Goal: Navigation & Orientation: Find specific page/section

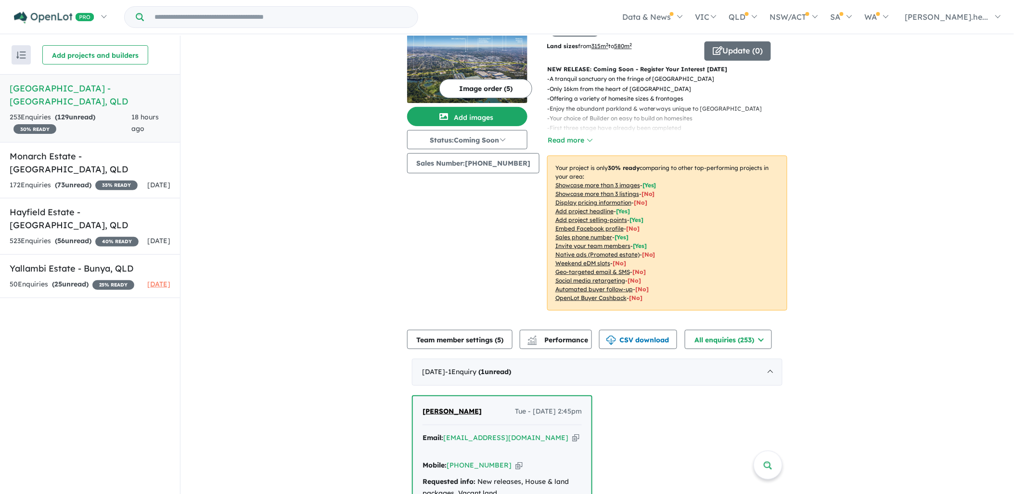
scroll to position [214, 0]
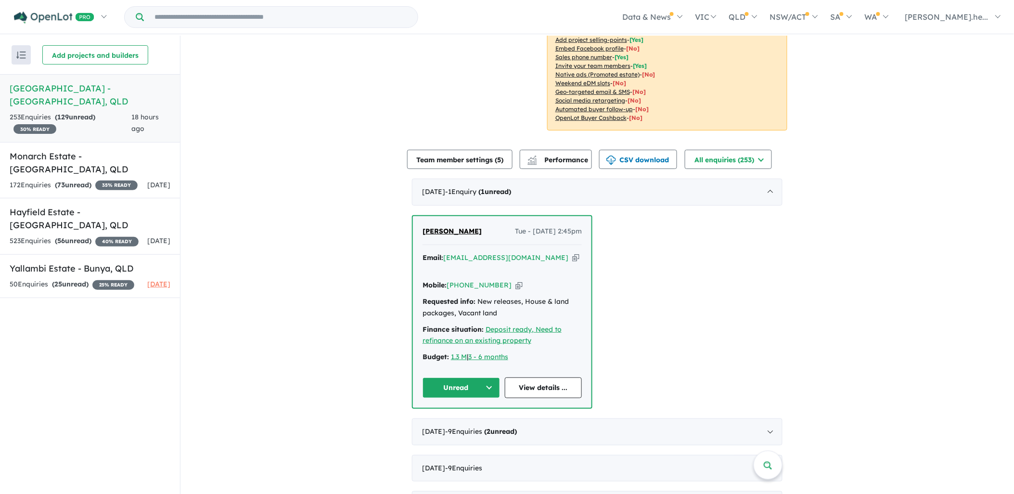
click at [488, 377] on button "Unread" at bounding box center [462, 387] width 78 height 21
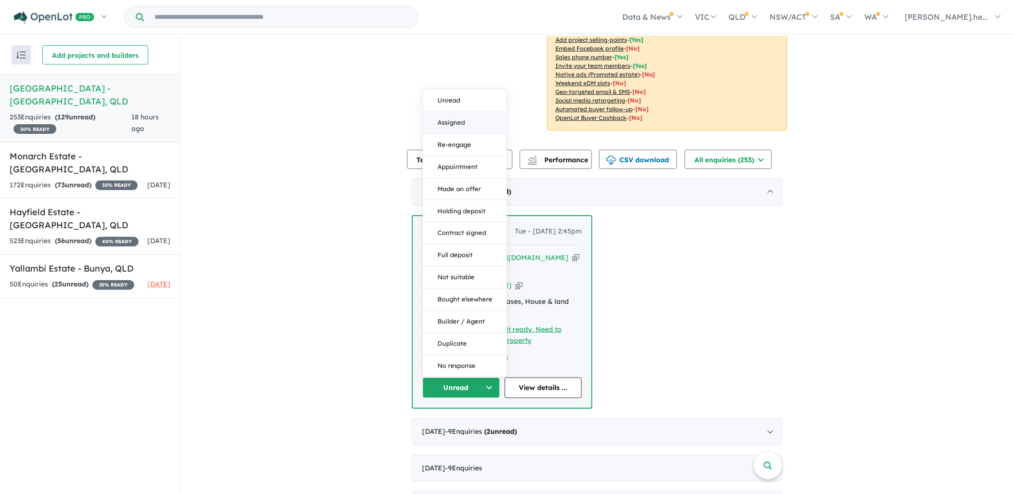
click at [446, 112] on button "Assigned" at bounding box center [465, 123] width 84 height 22
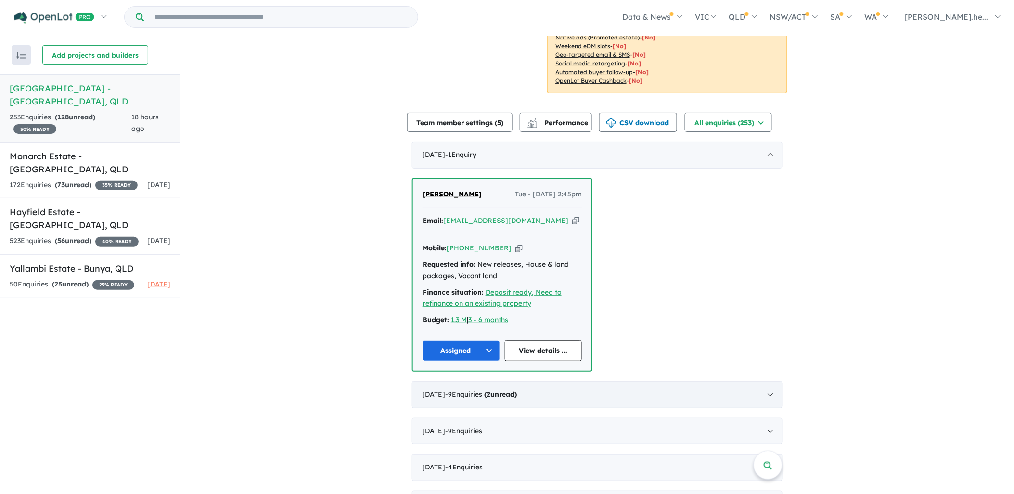
scroll to position [321, 0]
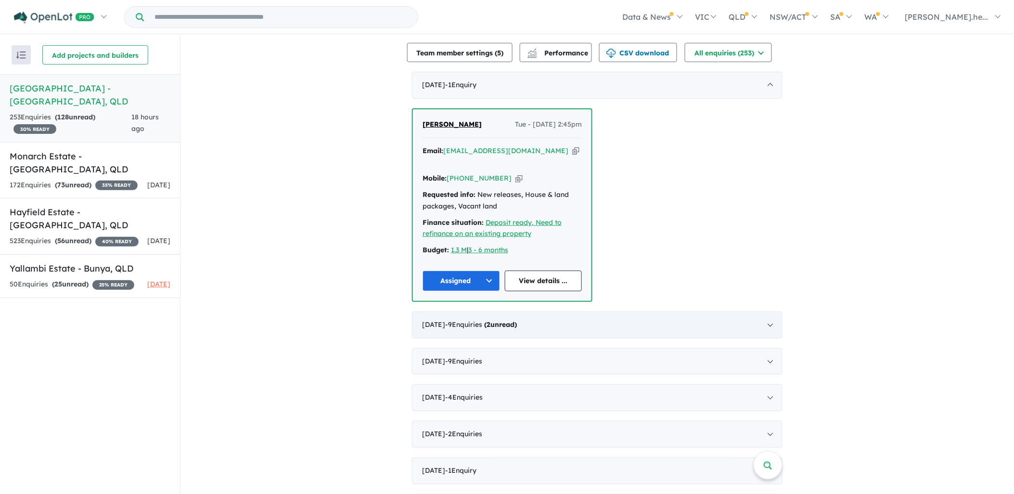
click at [643, 312] on div "[DATE] - 9 Enquir ies ( 2 unread)" at bounding box center [597, 325] width 371 height 27
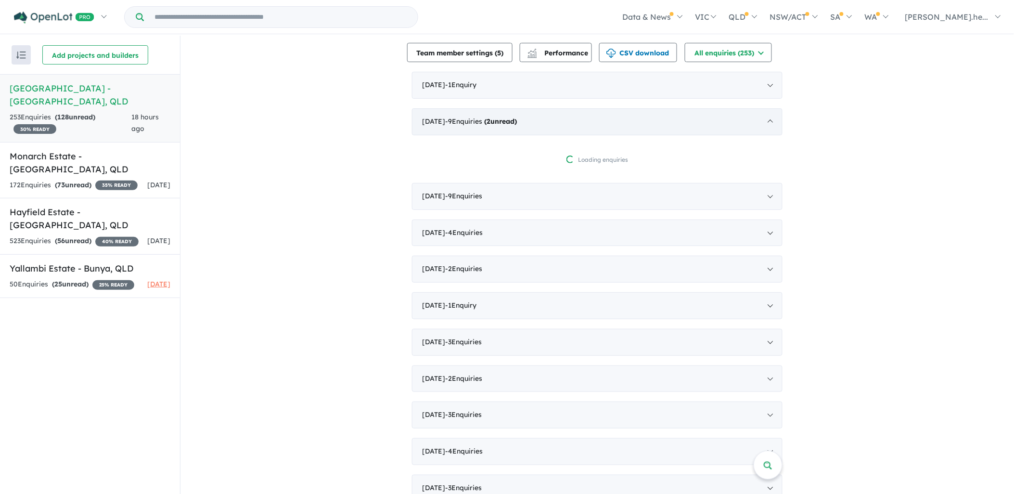
scroll to position [1, 0]
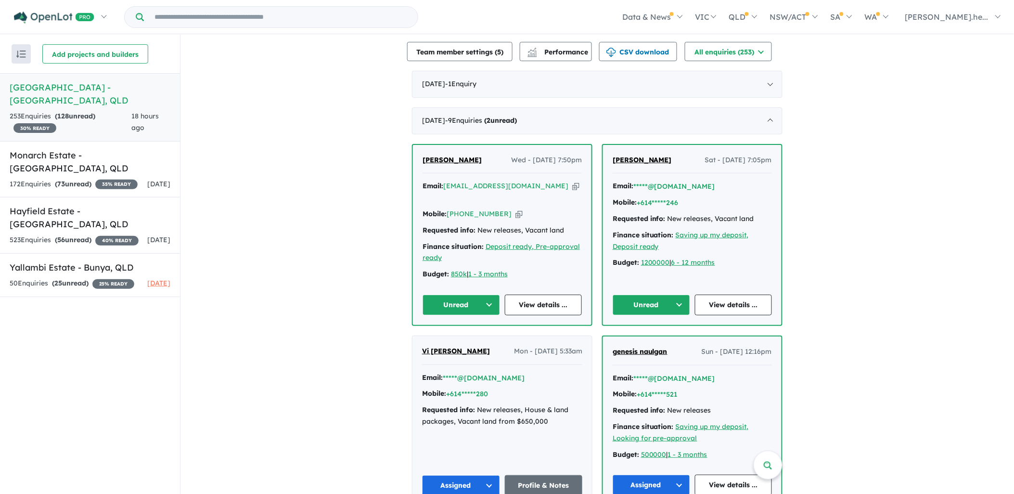
click at [677, 295] on button "Unread" at bounding box center [652, 305] width 78 height 21
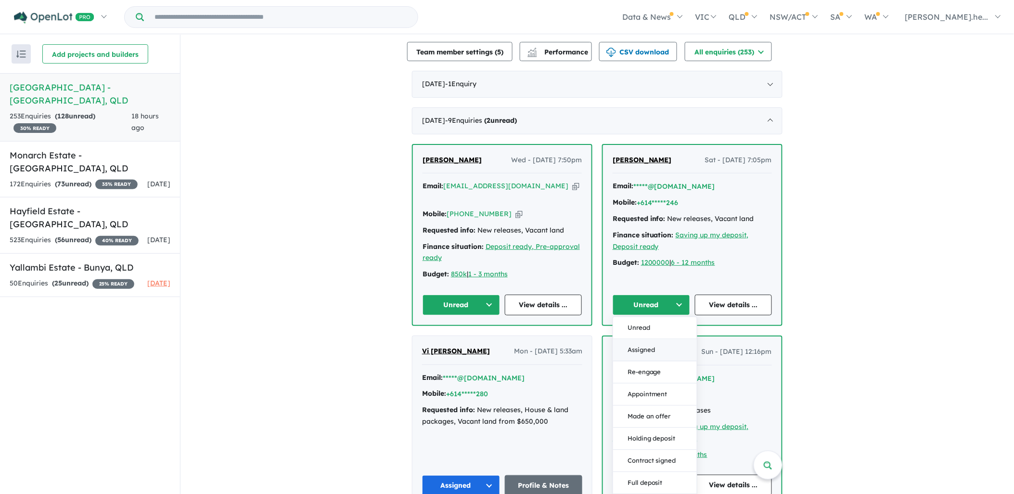
click at [657, 339] on button "Assigned" at bounding box center [655, 350] width 84 height 22
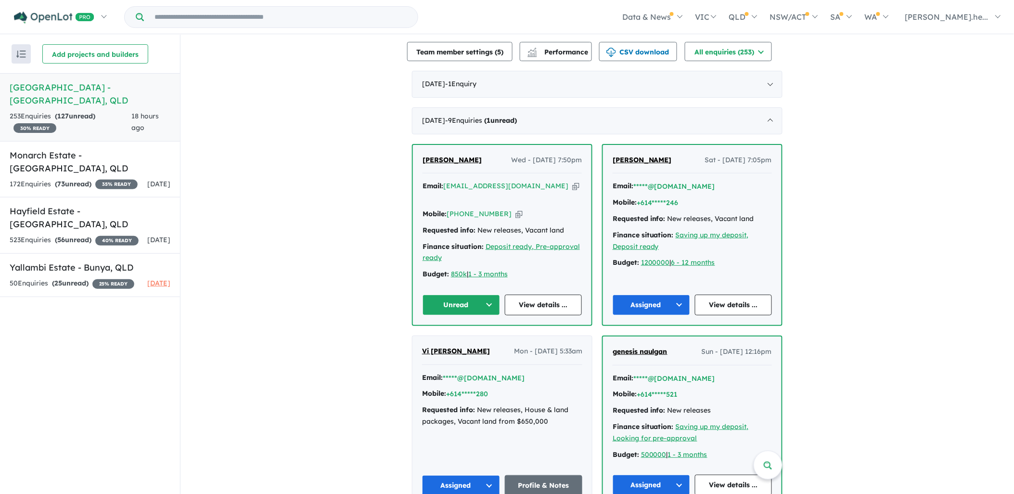
click at [475, 295] on button "Unread" at bounding box center [462, 305] width 78 height 21
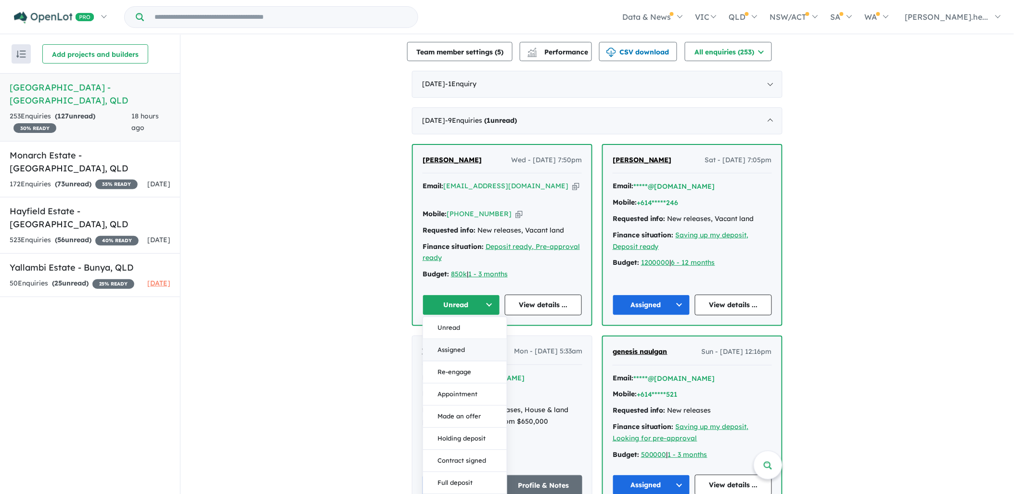
click at [452, 339] on button "Assigned" at bounding box center [465, 350] width 84 height 22
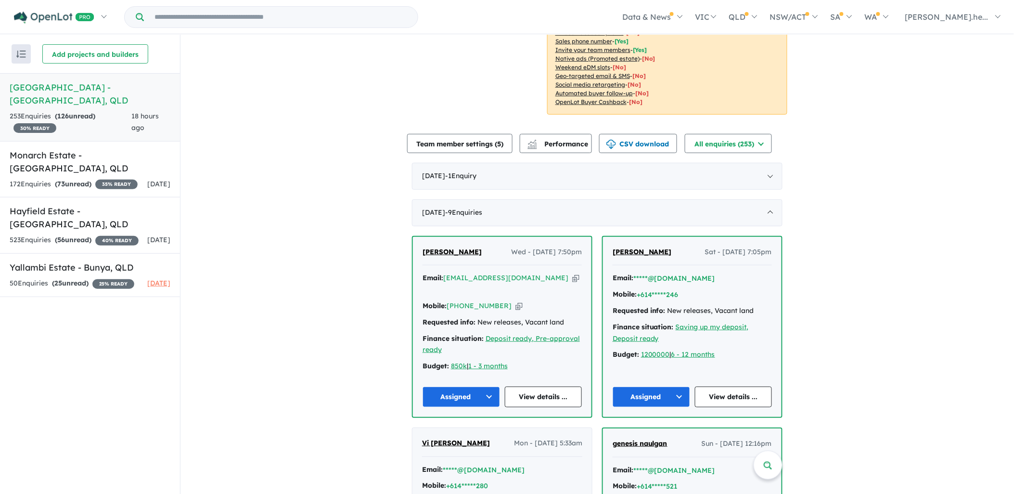
scroll to position [214, 0]
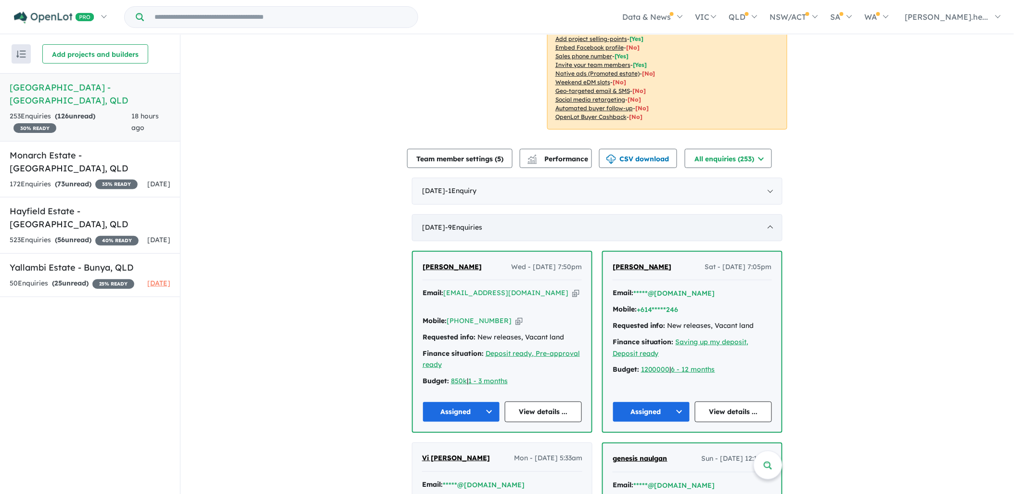
click at [429, 214] on div "[DATE] - 9 Enquir ies ( 0 unread)" at bounding box center [597, 227] width 371 height 27
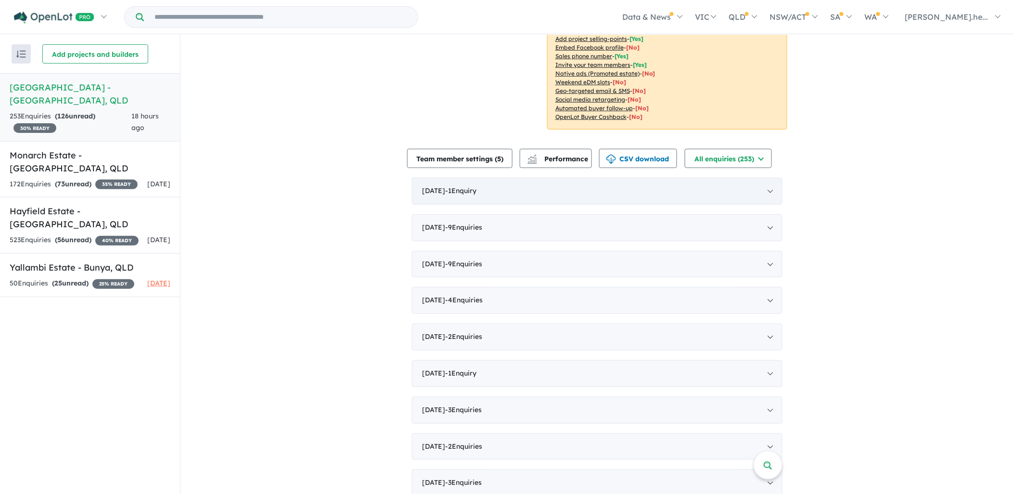
click at [426, 180] on div "[DATE] - 1 Enquir y ( 0 unread)" at bounding box center [597, 191] width 371 height 27
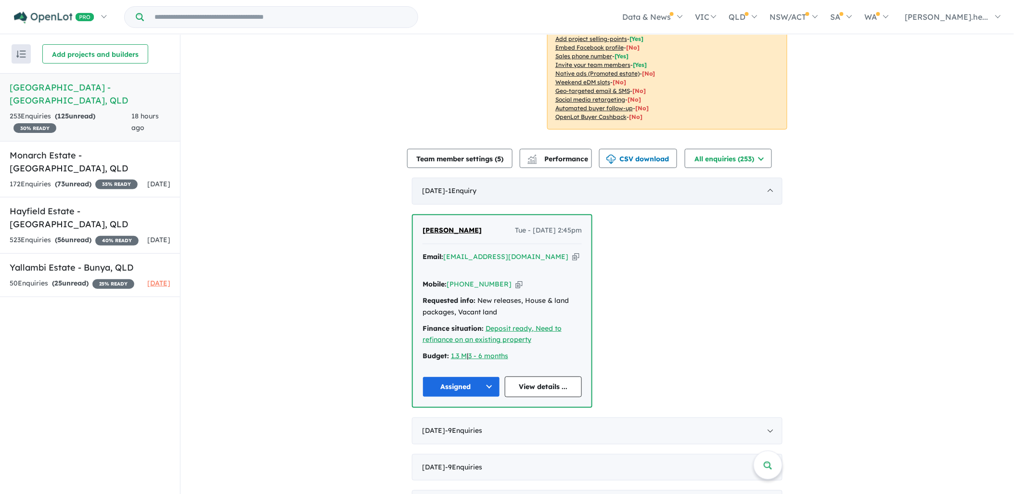
click at [426, 180] on div "[DATE] - 1 Enquir y ( 0 unread)" at bounding box center [597, 191] width 371 height 27
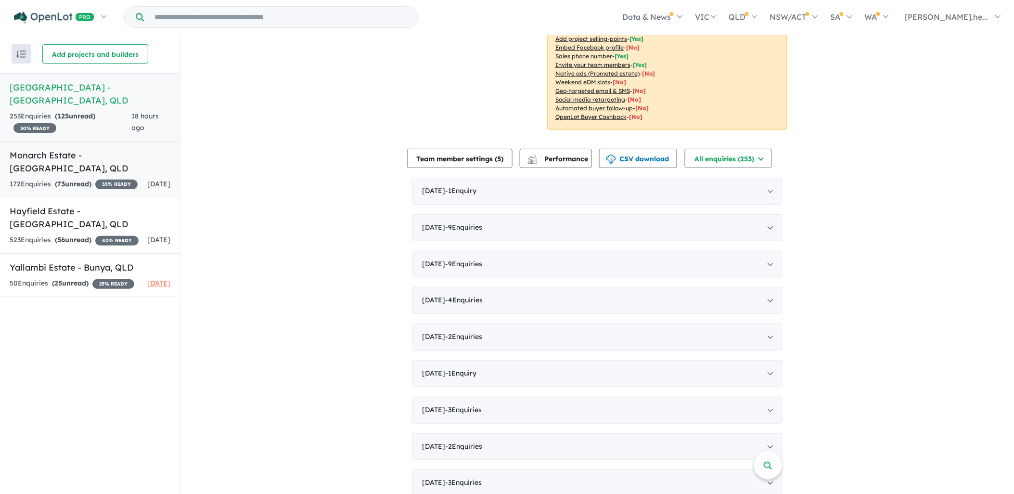
click at [95, 181] on div "172 Enquir ies ( 73 unread) 35 % READY" at bounding box center [74, 185] width 128 height 12
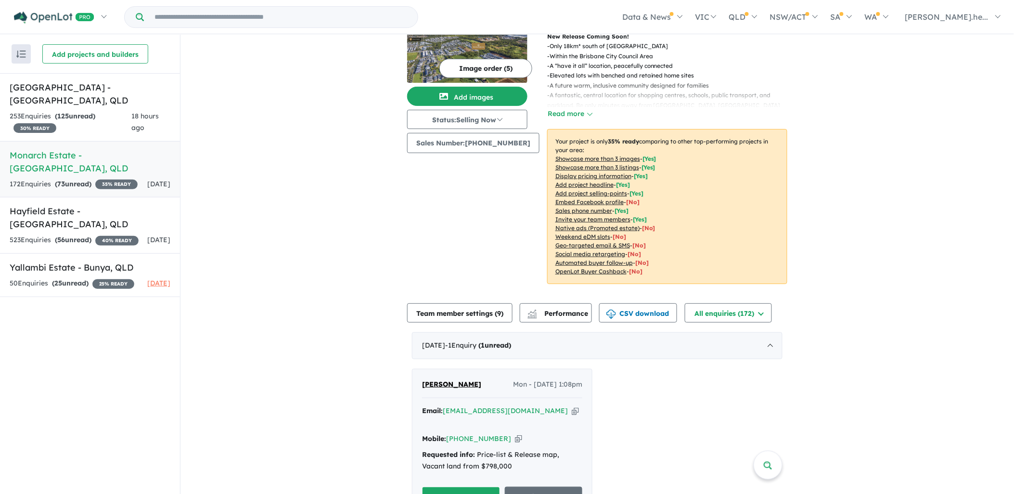
scroll to position [160, 0]
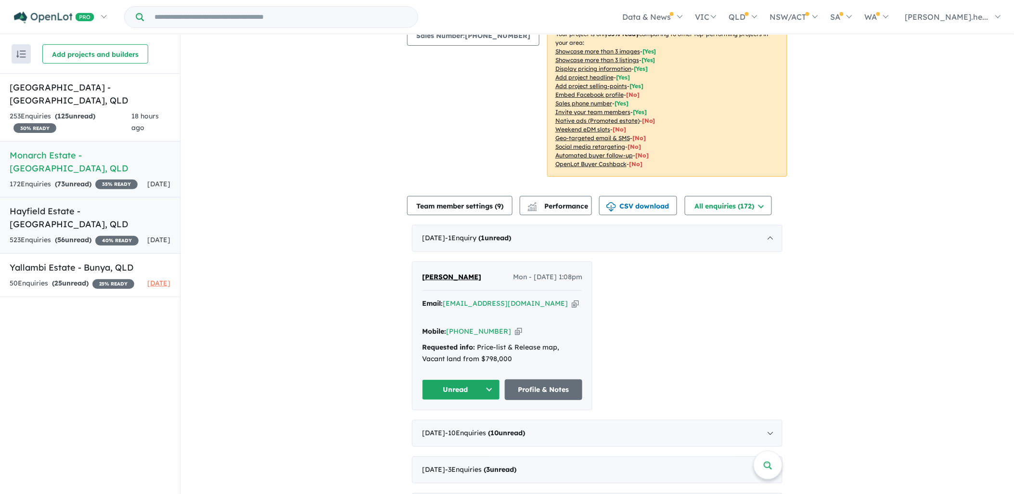
click at [85, 215] on h5 "Hayfield Estate - [GEOGRAPHIC_DATA] , [GEOGRAPHIC_DATA]" at bounding box center [90, 218] width 161 height 26
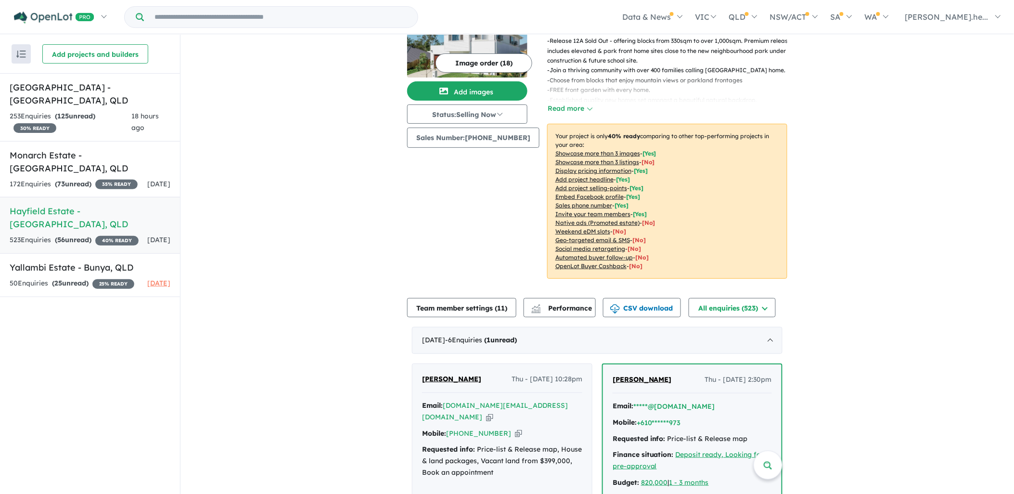
scroll to position [167, 0]
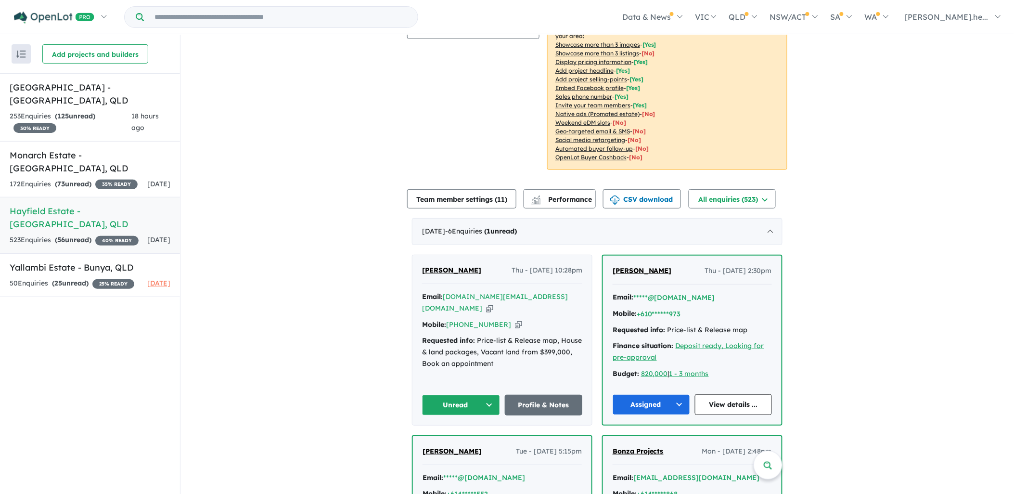
click at [484, 402] on button "Unread" at bounding box center [461, 405] width 78 height 21
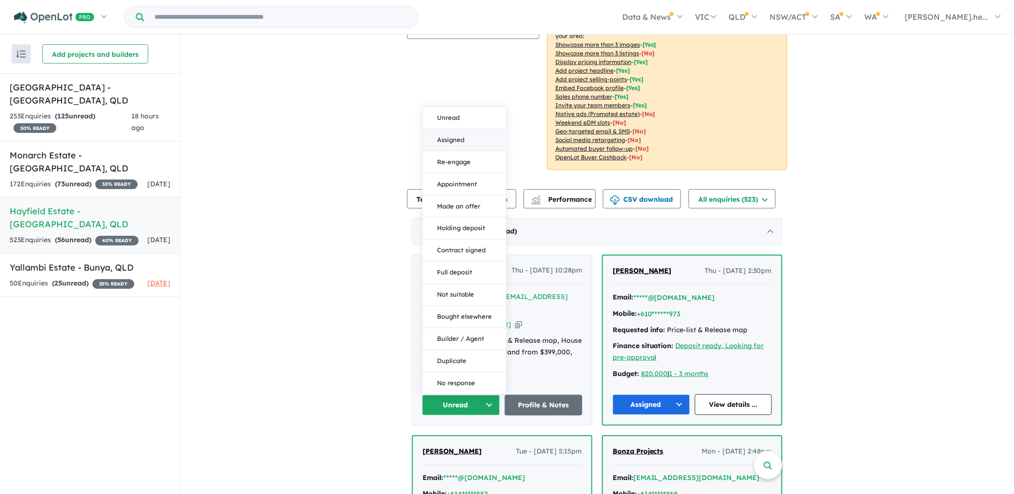
click at [443, 135] on button "Assigned" at bounding box center [465, 140] width 84 height 22
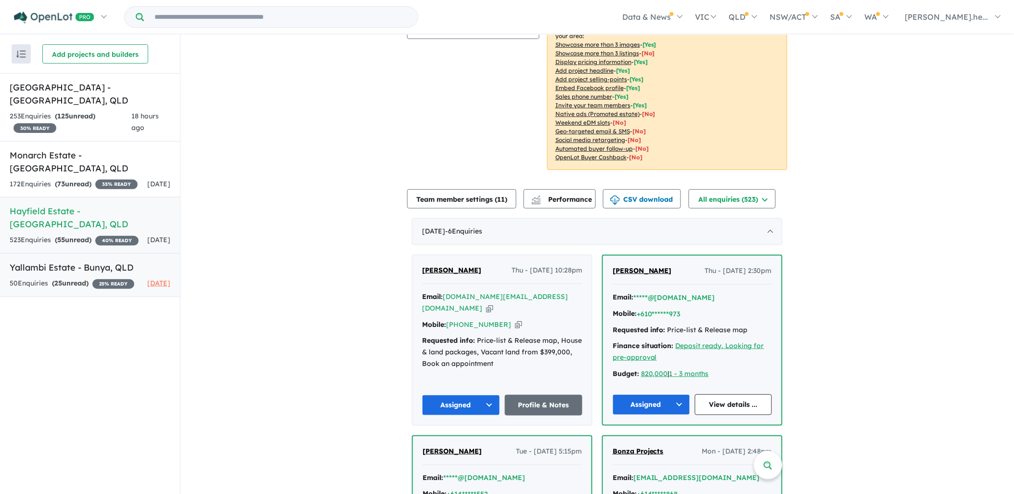
click at [165, 267] on h5 "Yallambi Estate - [GEOGRAPHIC_DATA] , [GEOGRAPHIC_DATA]" at bounding box center [90, 267] width 161 height 13
